Goal: Information Seeking & Learning: Learn about a topic

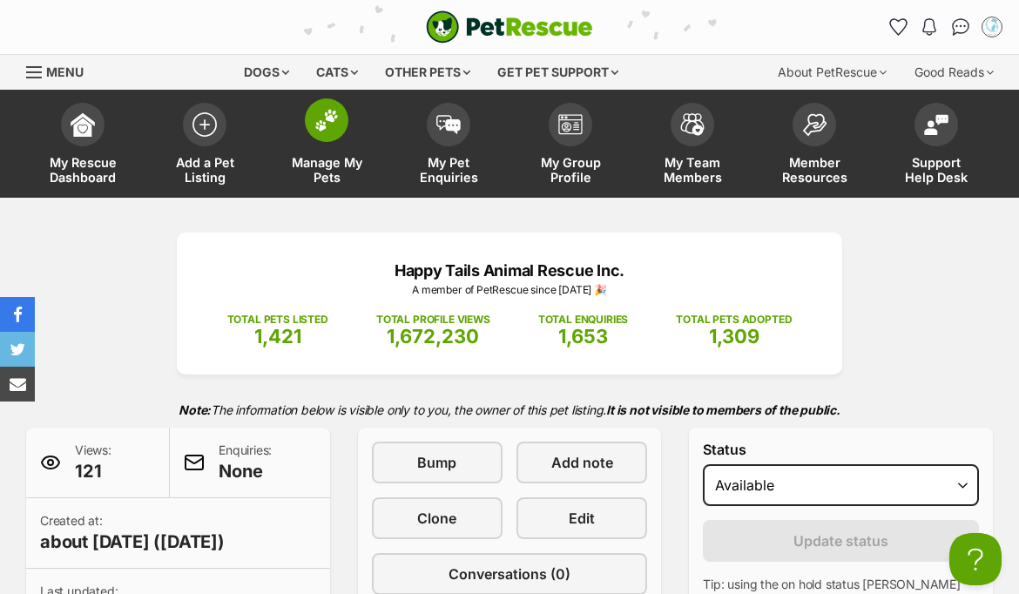
click at [336, 116] on img at bounding box center [327, 120] width 24 height 23
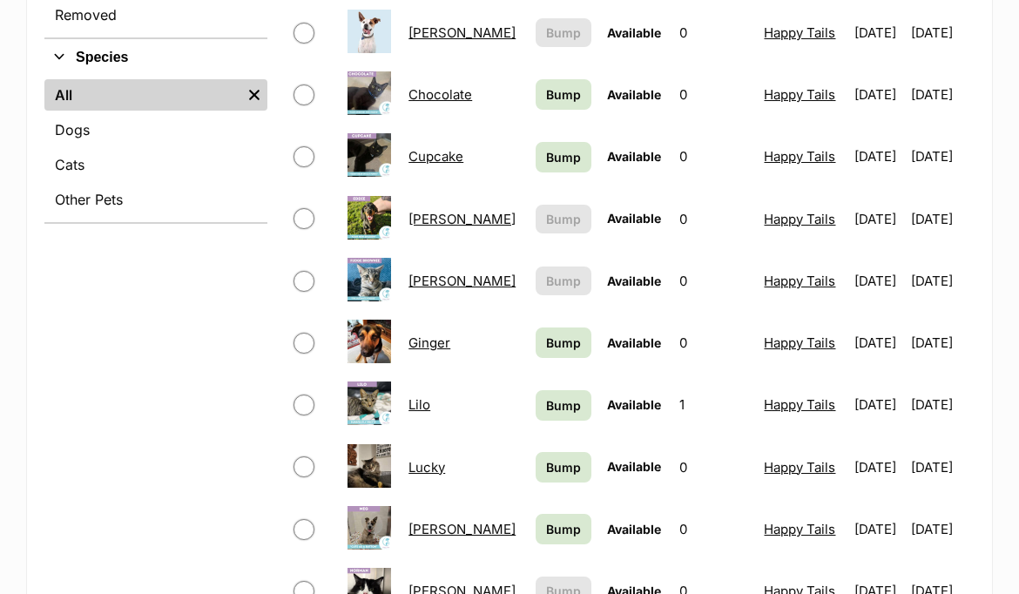
scroll to position [662, 0]
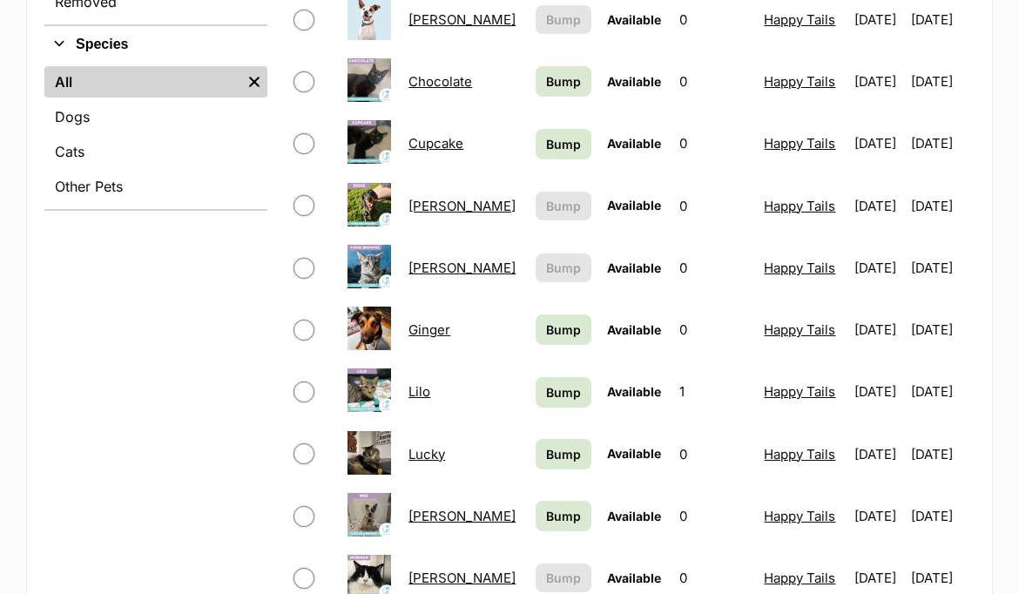
click at [417, 268] on link "Fudge Brownie" at bounding box center [462, 268] width 107 height 17
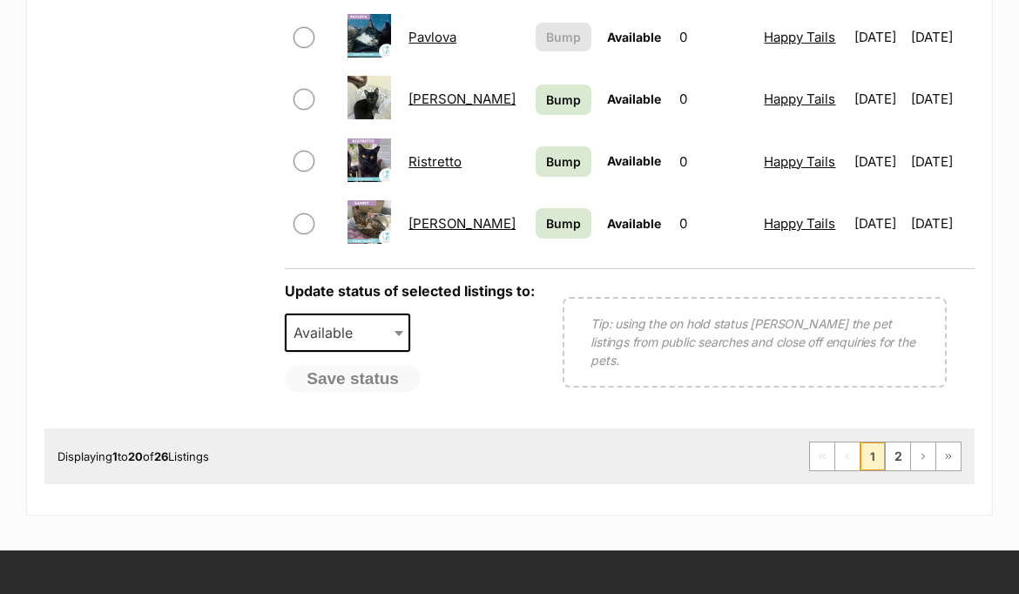
scroll to position [1459, 0]
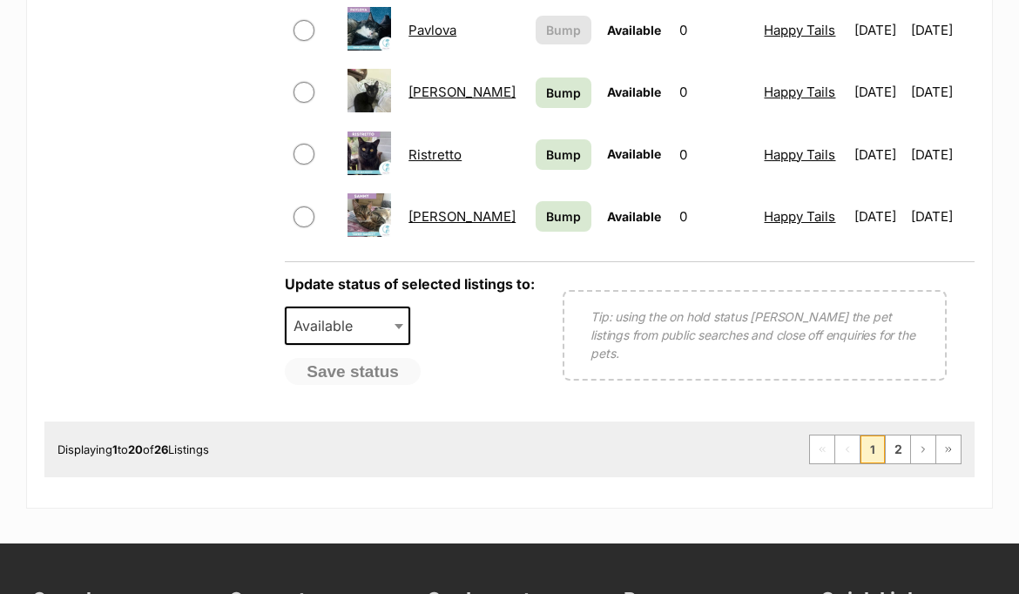
click at [427, 28] on link "Pavlova" at bounding box center [433, 30] width 48 height 17
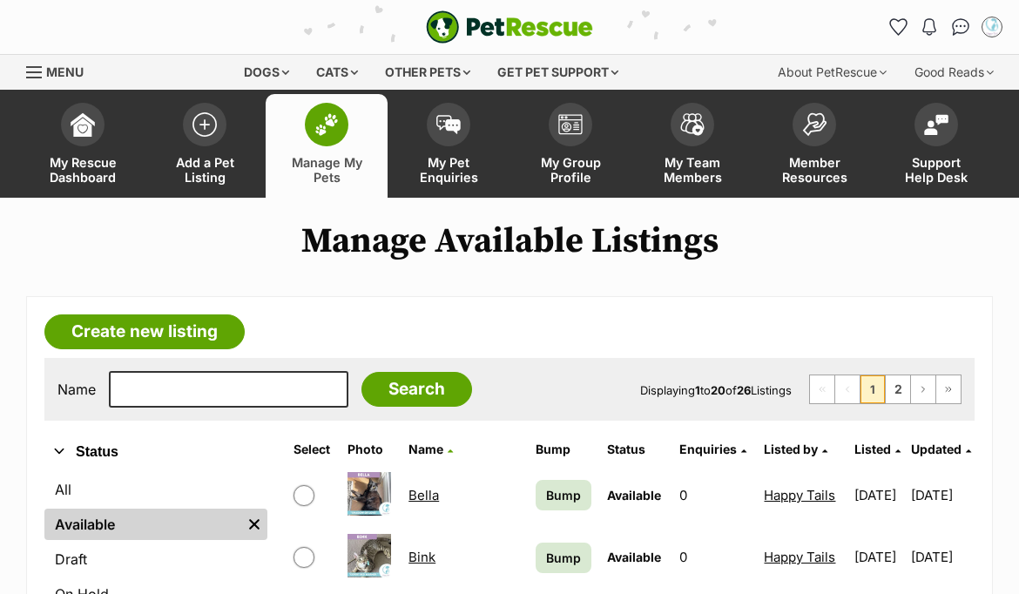
scroll to position [0, 0]
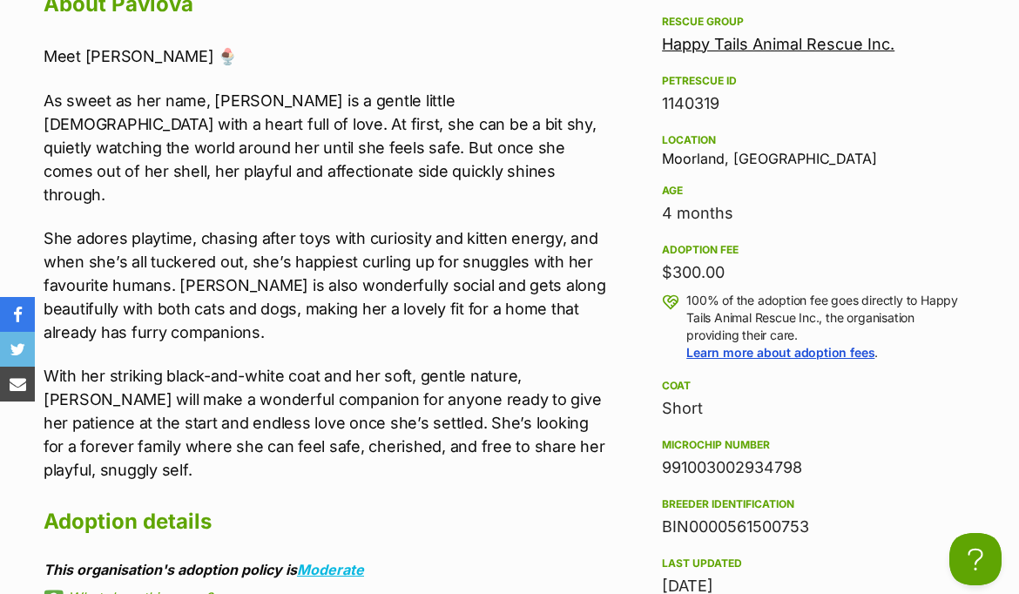
click at [309, 227] on p "She adores playtime, chasing after toys with curiosity and kitten energy, and w…" at bounding box center [325, 286] width 563 height 118
